Goal: Navigation & Orientation: Find specific page/section

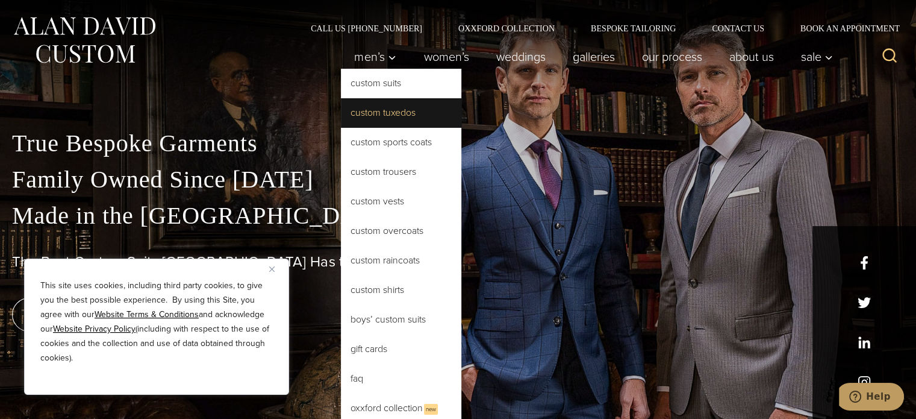
click at [389, 110] on link "Custom Tuxedos" at bounding box center [401, 112] width 120 height 29
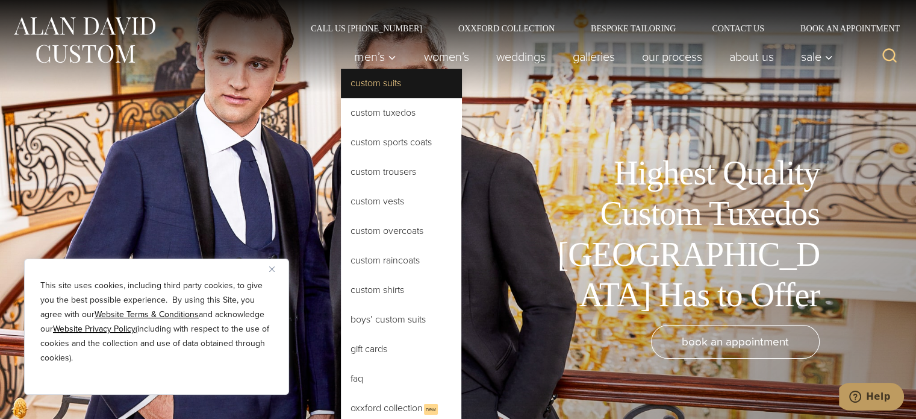
click at [385, 86] on link "Custom Suits" at bounding box center [401, 83] width 120 height 29
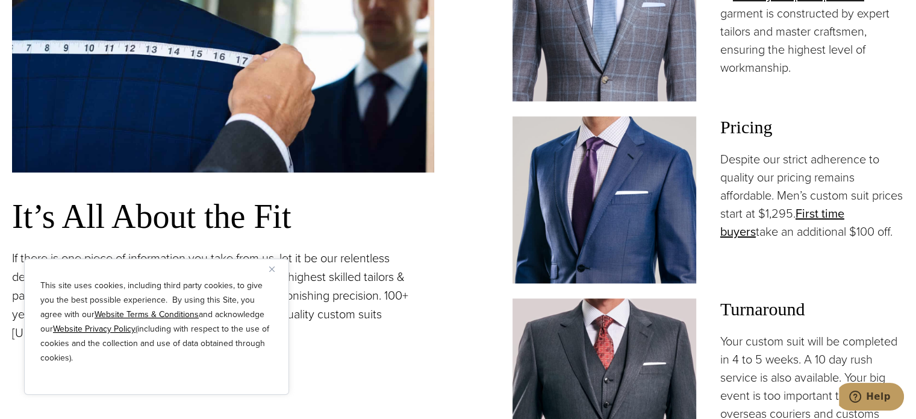
scroll to position [903, 0]
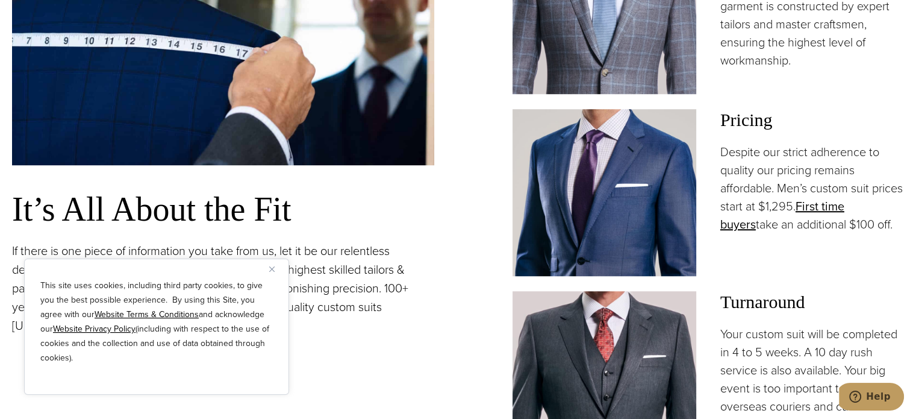
click at [272, 272] on button "Close" at bounding box center [276, 268] width 14 height 14
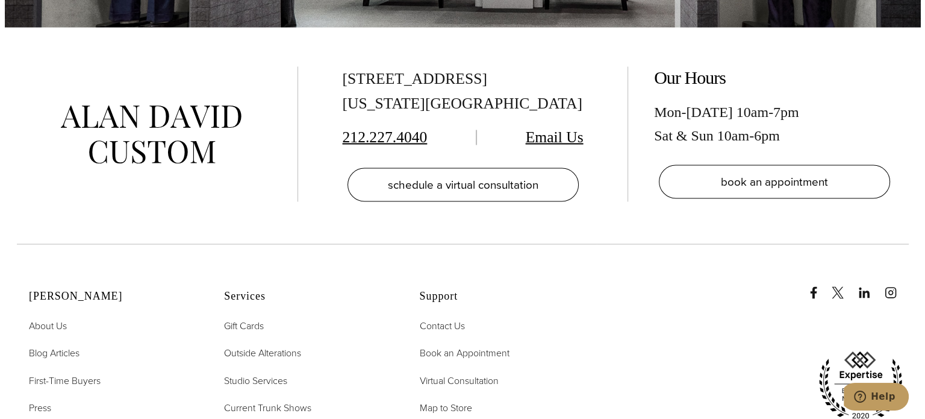
scroll to position [7167, 0]
